Goal: Transaction & Acquisition: Purchase product/service

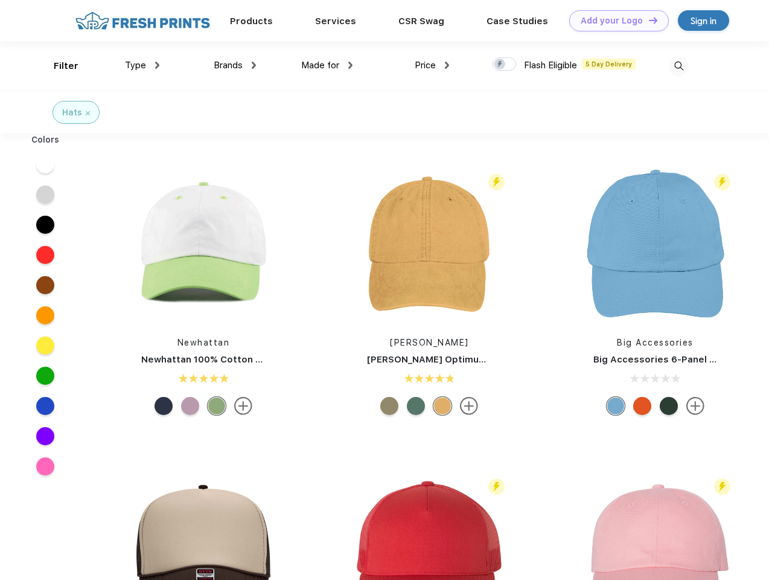
scroll to position [1, 0]
click at [615, 21] on link "Add your Logo Design Tool" at bounding box center [619, 20] width 100 height 21
click at [0, 0] on div "Design Tool" at bounding box center [0, 0] width 0 height 0
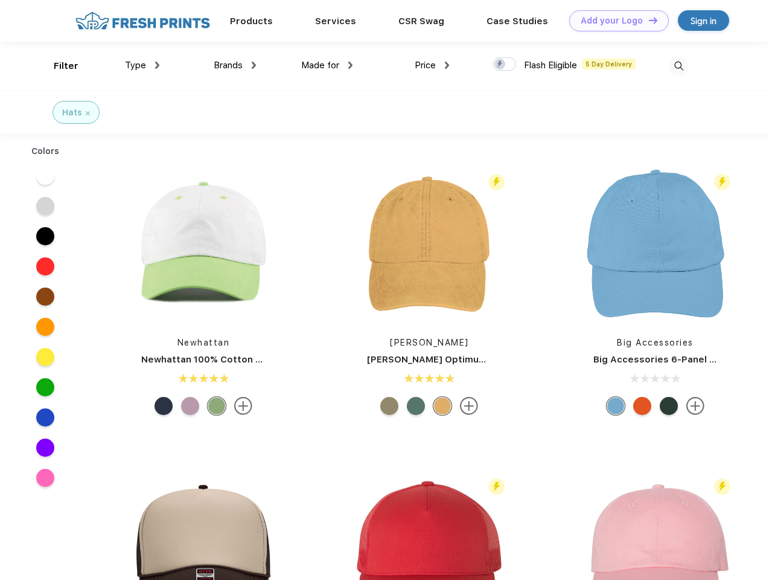
click at [648, 20] on link "Add your Logo Design Tool" at bounding box center [619, 20] width 100 height 21
click at [58, 66] on div "Filter" at bounding box center [66, 66] width 25 height 14
click at [142, 65] on span "Type" at bounding box center [135, 65] width 21 height 11
click at [235, 65] on span "Brands" at bounding box center [228, 65] width 29 height 11
click at [327, 65] on span "Made for" at bounding box center [320, 65] width 38 height 11
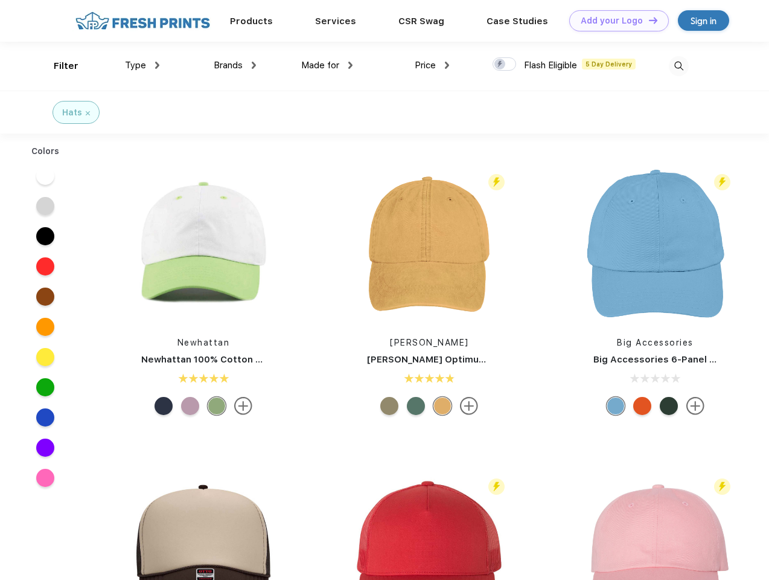
click at [432, 65] on span "Price" at bounding box center [425, 65] width 21 height 11
click at [505, 65] on div at bounding box center [505, 63] width 24 height 13
click at [500, 65] on input "checkbox" at bounding box center [497, 61] width 8 height 8
click at [679, 66] on img at bounding box center [679, 66] width 20 height 20
